Goal: Information Seeking & Learning: Compare options

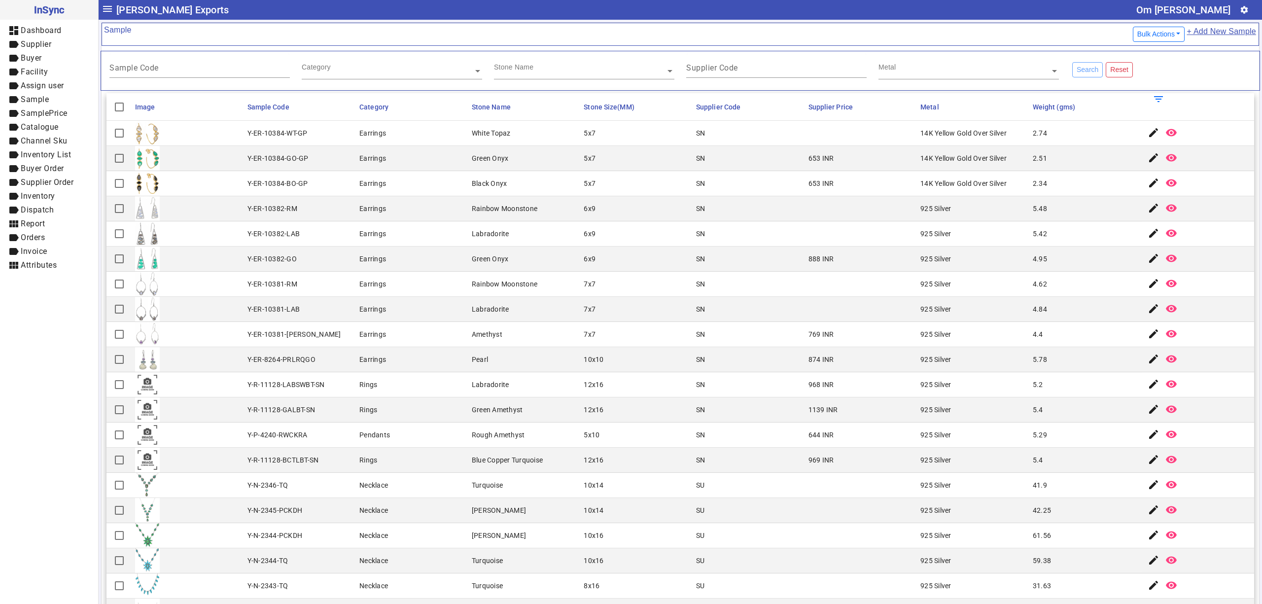
click at [819, 369] on mat-cell "874 INR" at bounding box center [861, 359] width 112 height 25
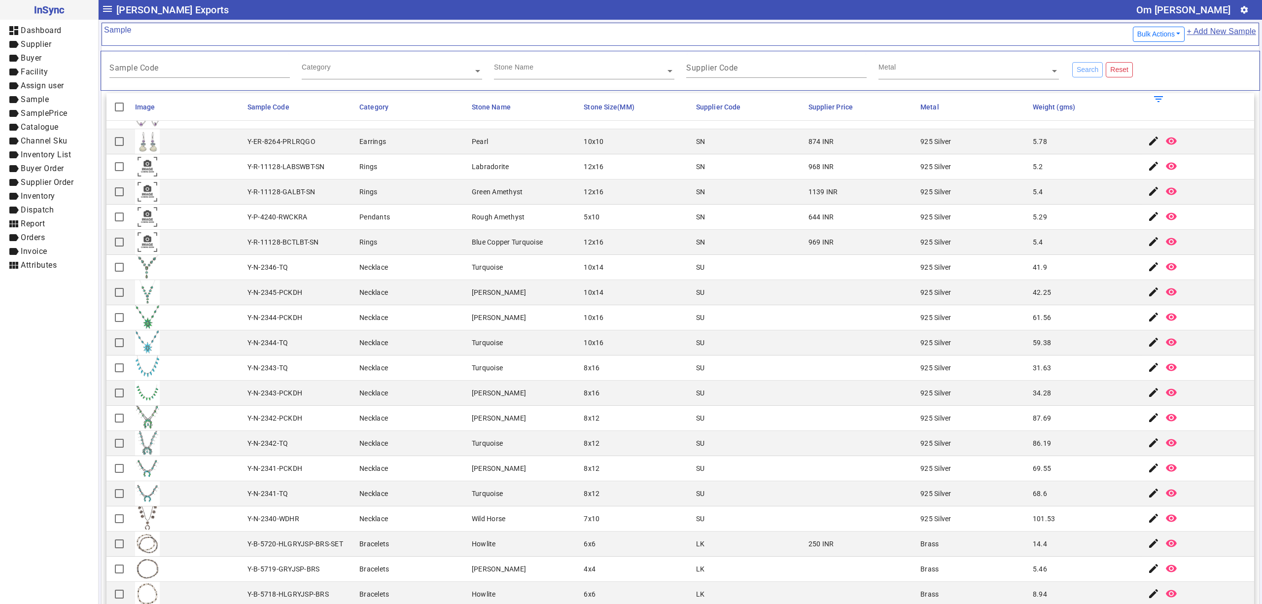
scroll to position [219, 0]
click at [583, 352] on mat-cell "10x16" at bounding box center [637, 341] width 112 height 25
click at [777, 479] on mat-cell "SU" at bounding box center [749, 467] width 112 height 25
click at [472, 271] on div "Turquoise" at bounding box center [487, 266] width 31 height 10
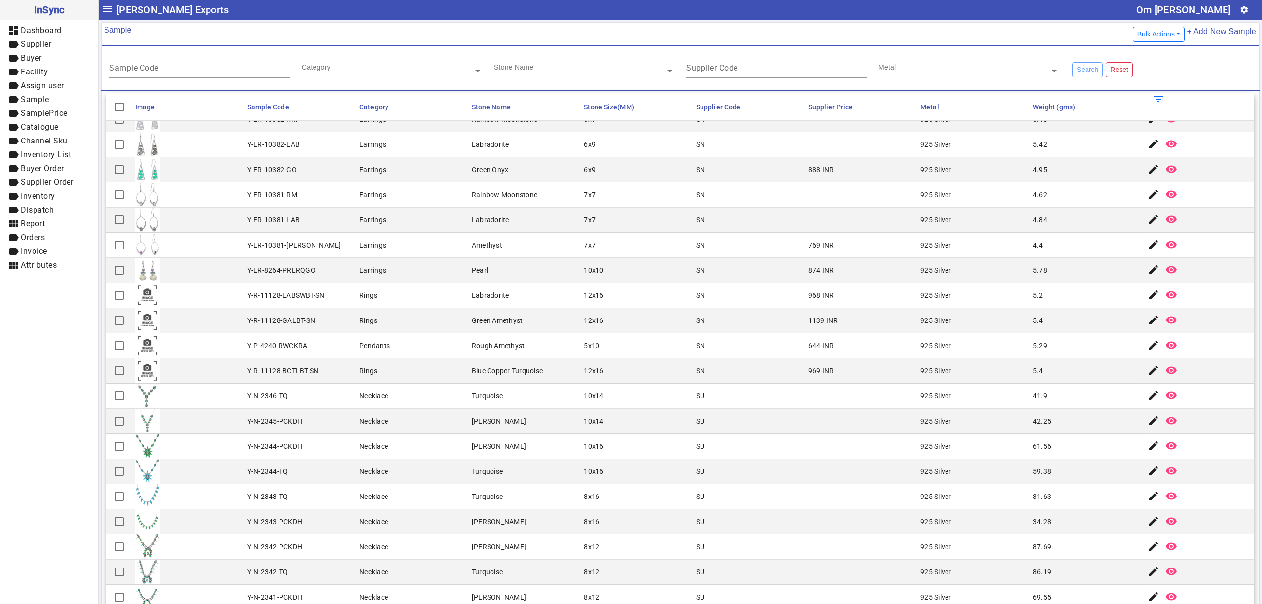
scroll to position [0, 0]
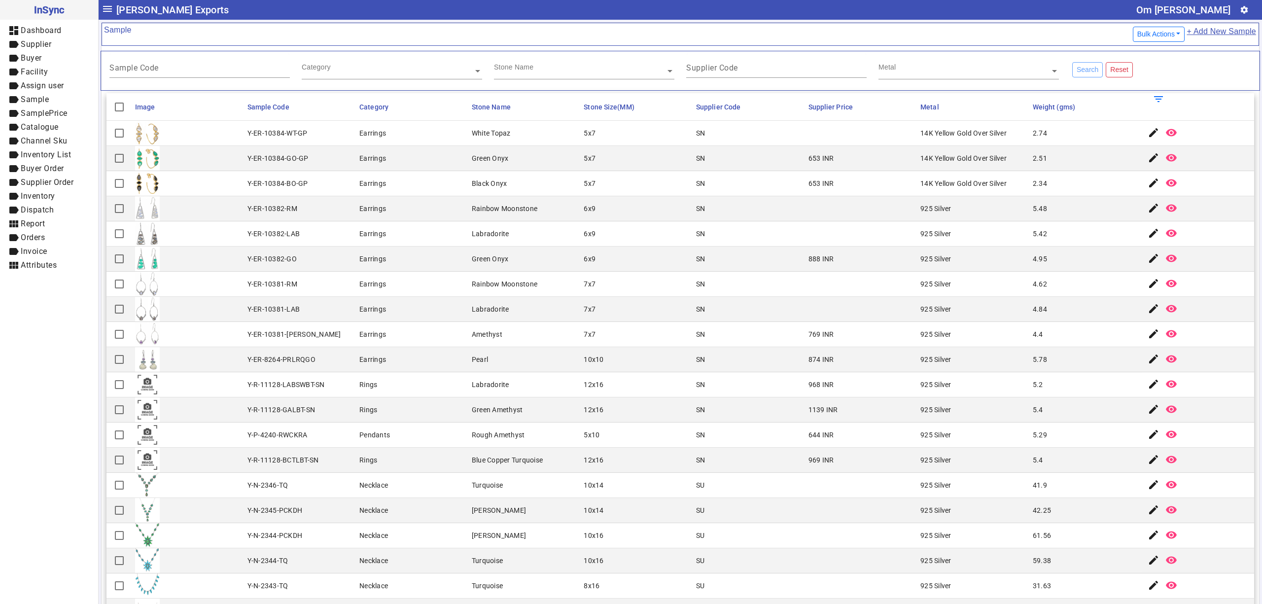
click at [586, 250] on mat-cell "6x9" at bounding box center [637, 258] width 112 height 25
click at [941, 253] on mat-cell "925 Silver" at bounding box center [973, 258] width 112 height 25
click at [522, 337] on mat-cell "Amethyst" at bounding box center [525, 334] width 112 height 25
click at [1048, 297] on mat-cell "4.62" at bounding box center [1085, 284] width 112 height 25
click at [436, 288] on mat-cell "Earrings" at bounding box center [412, 284] width 112 height 25
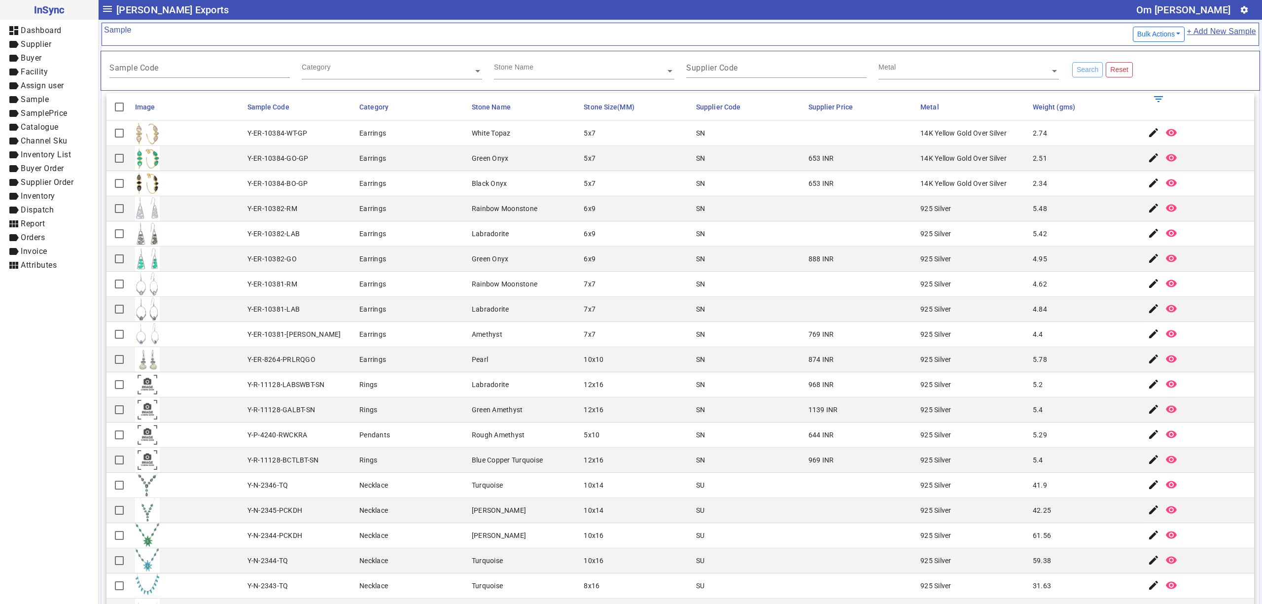
click at [581, 343] on mat-cell "7x7" at bounding box center [637, 334] width 112 height 25
